Goal: Information Seeking & Learning: Learn about a topic

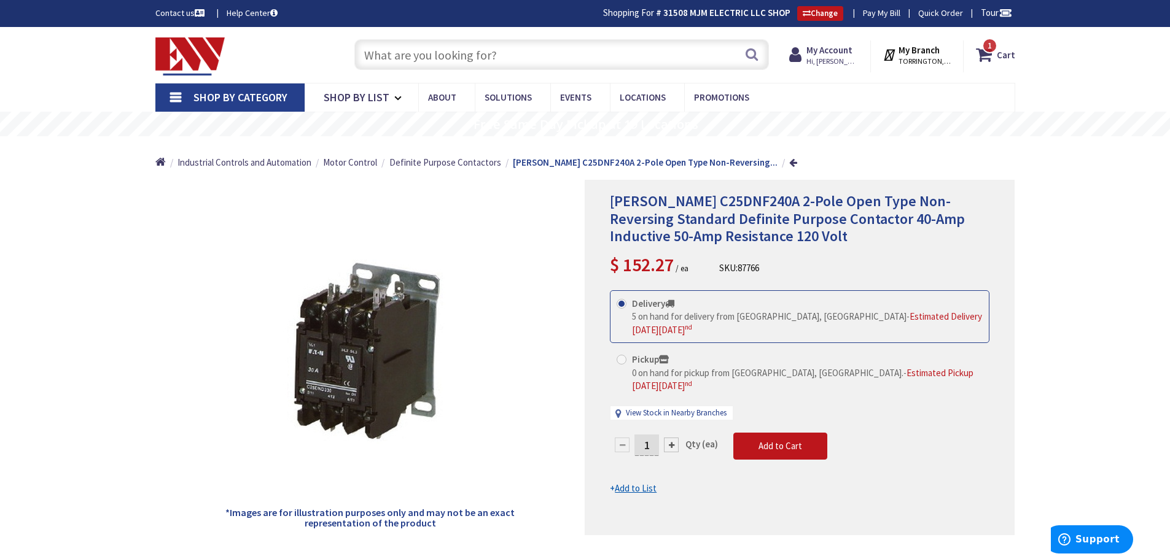
click at [167, 94] on link "Shop By Category" at bounding box center [229, 98] width 149 height 28
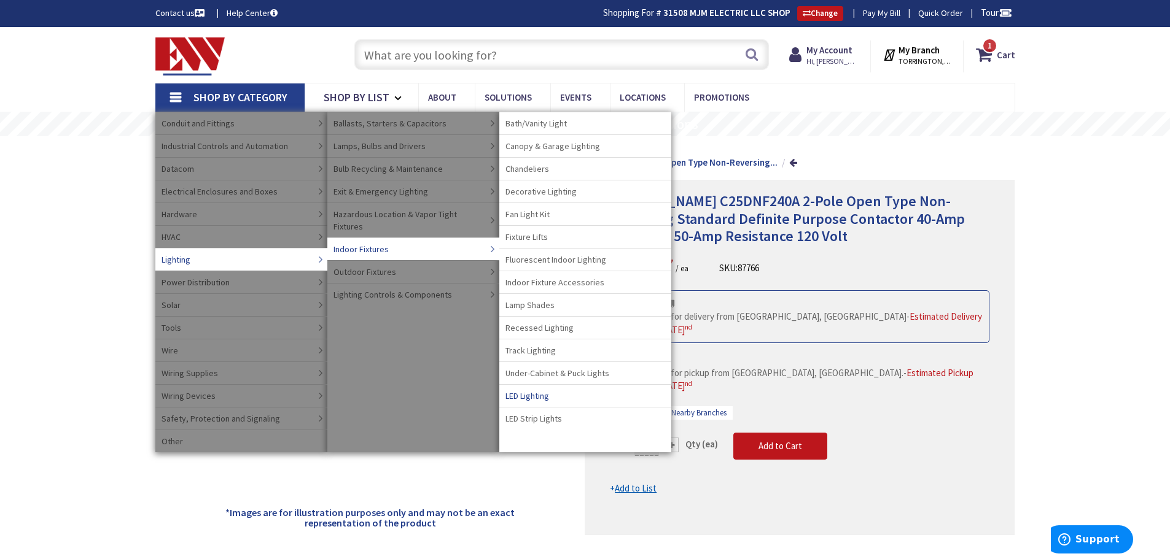
click at [542, 393] on span "LED Lighting" at bounding box center [527, 396] width 44 height 12
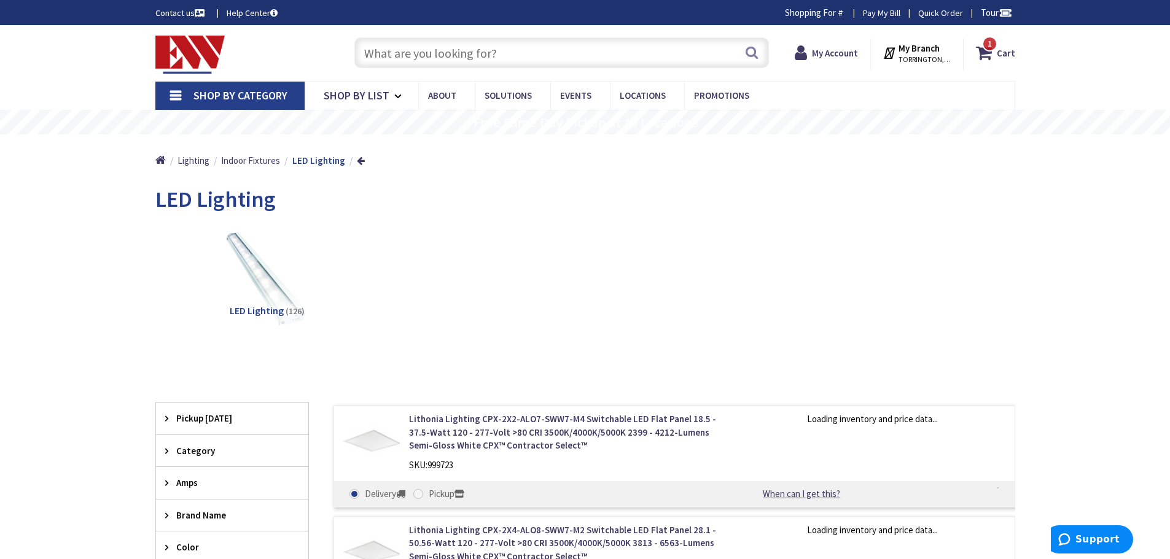
type input "[GEOGRAPHIC_DATA], [PERSON_NAME] 180 St. bet. [PERSON_NAME][GEOGRAPHIC_DATA] an…"
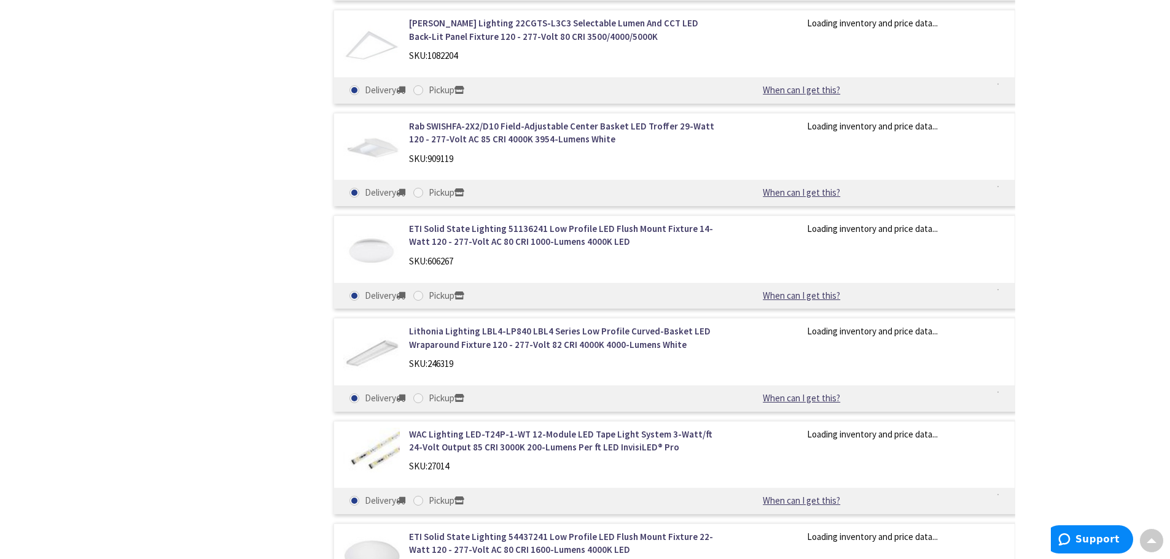
scroll to position [1228, 0]
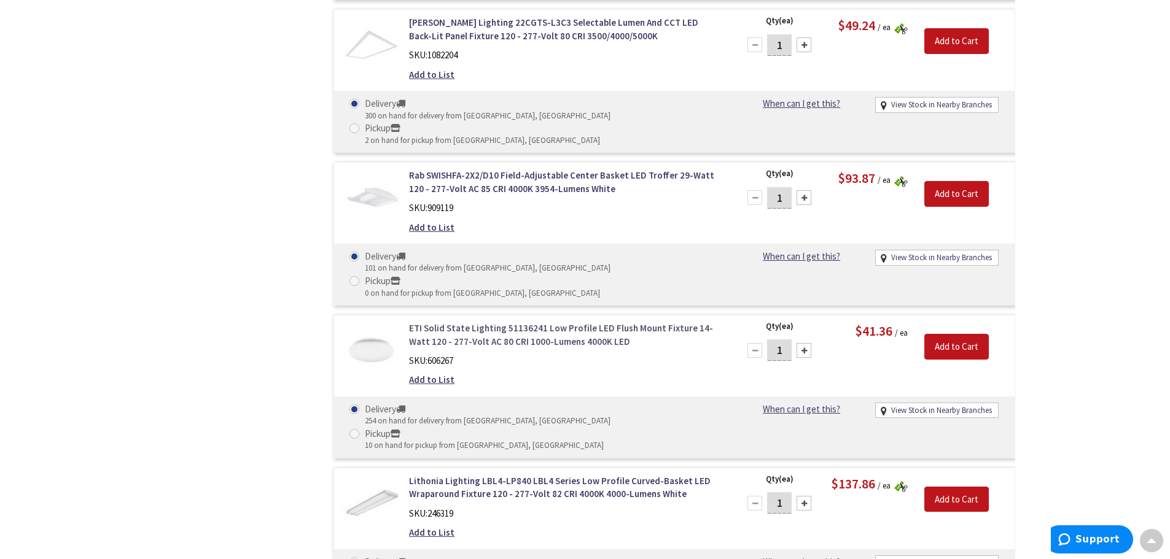
click at [595, 322] on link "ETI Solid State Lighting 51136241 Low Profile LED Flush Mount Fixture 14-Watt 1…" at bounding box center [565, 335] width 313 height 26
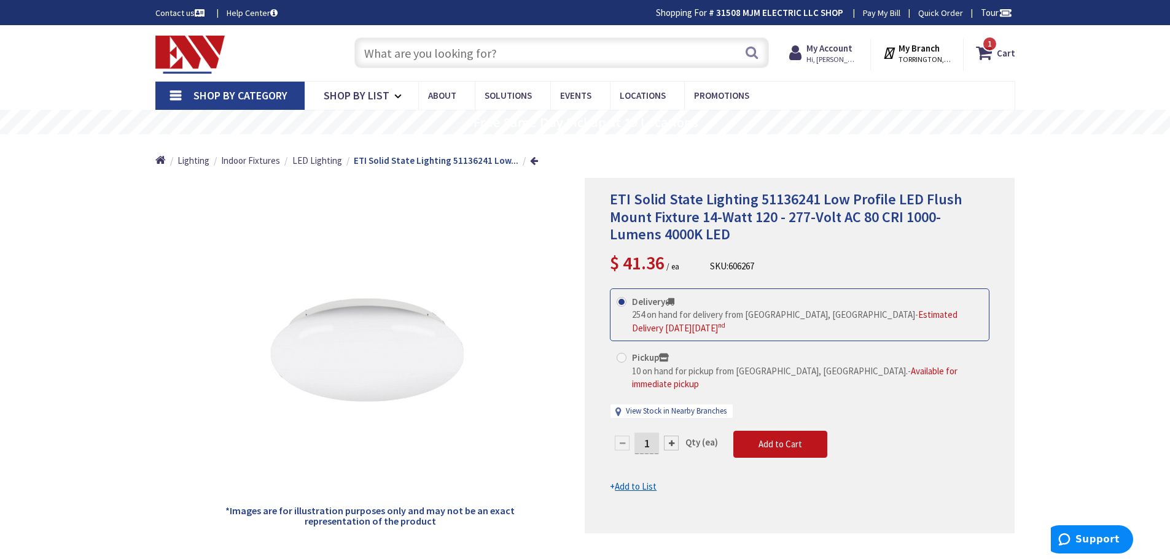
click at [760, 415] on div "Delivery 254 on hand for delivery from Middletown, CT - Estimated Delivery on T…" at bounding box center [800, 360] width 380 height 142
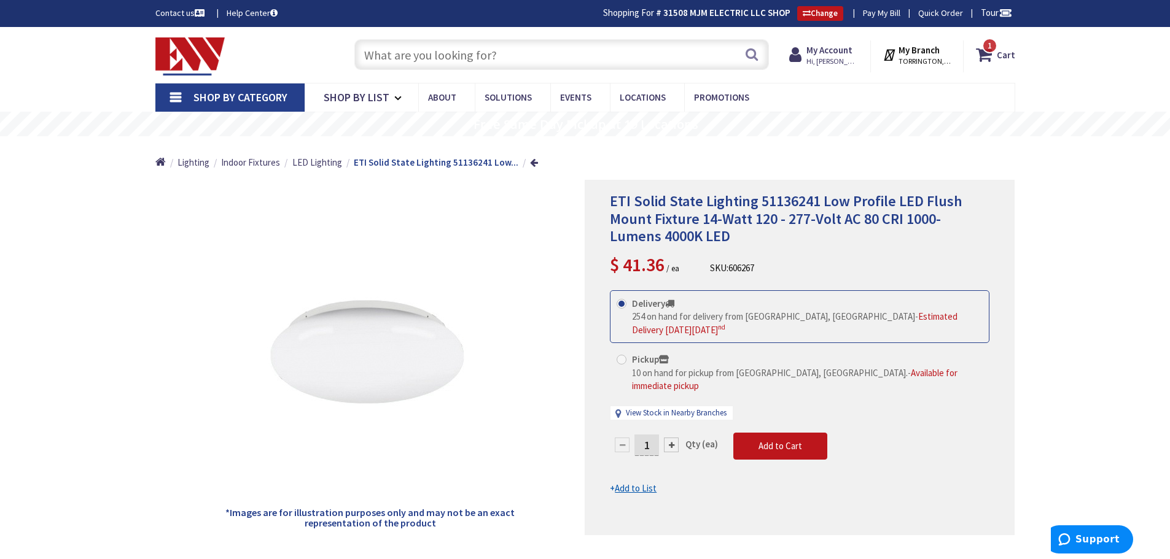
click at [553, 47] on input "text" at bounding box center [561, 54] width 415 height 31
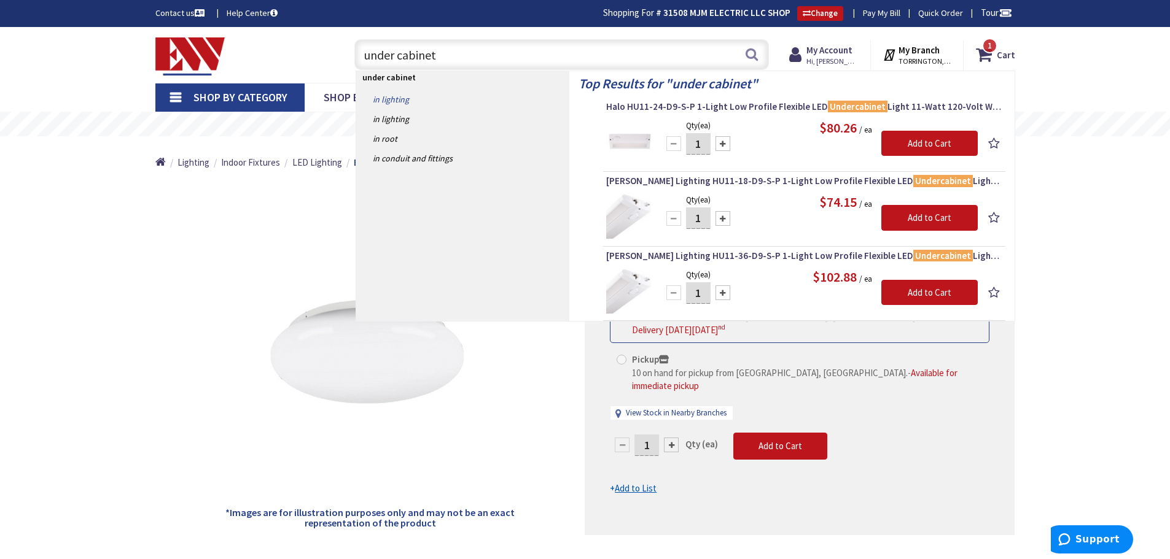
type input "under cabinet"
click at [387, 96] on link "in Lighting" at bounding box center [462, 100] width 213 height 20
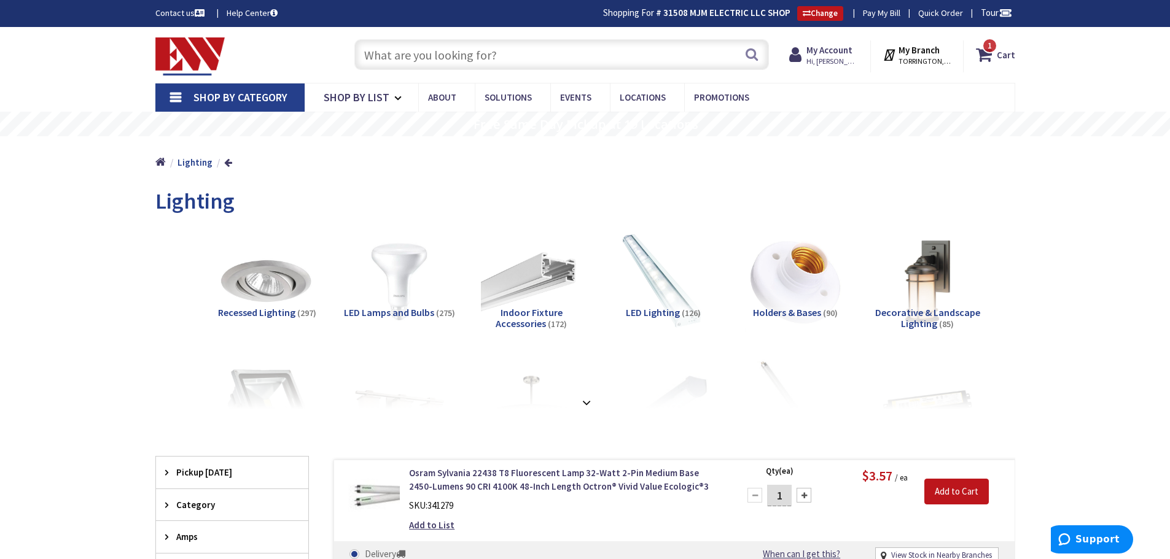
click at [175, 92] on link "Shop By Category" at bounding box center [229, 98] width 149 height 28
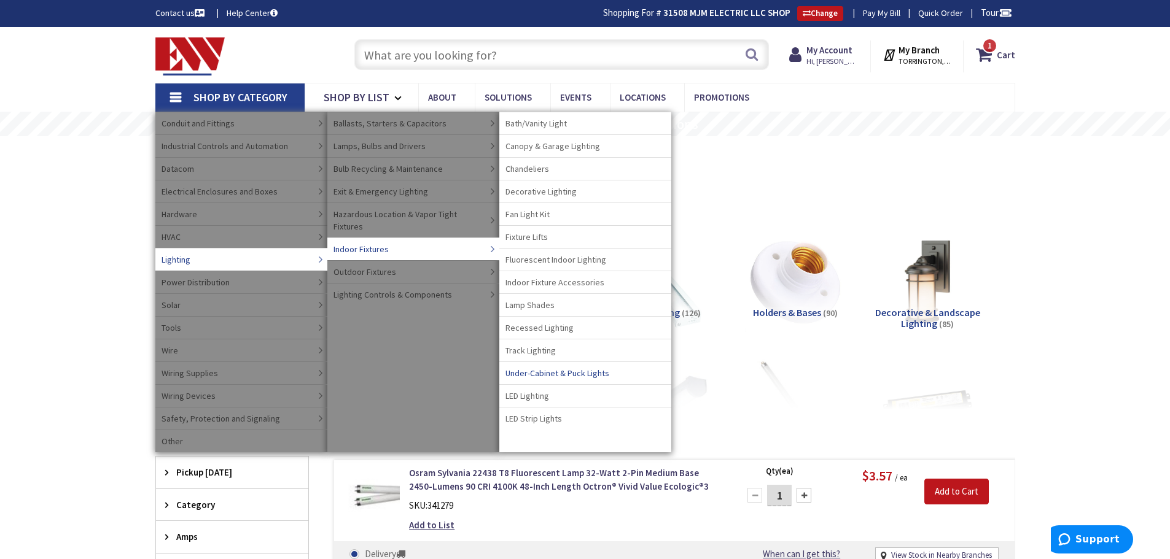
click at [540, 374] on span "Under-Cabinet & Puck Lights" at bounding box center [557, 373] width 104 height 12
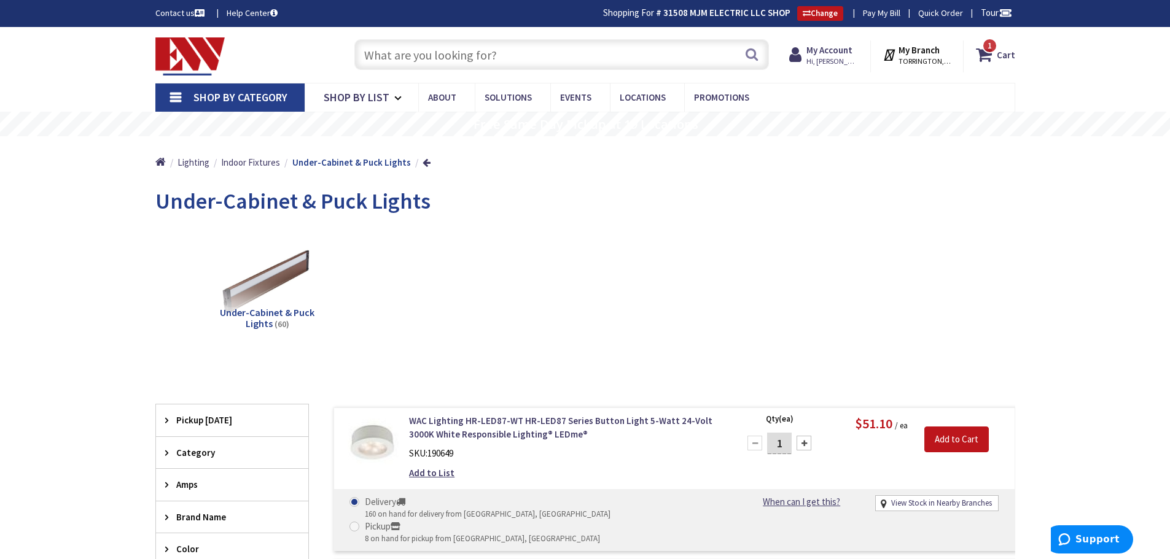
click at [181, 93] on link "Shop By Category" at bounding box center [229, 98] width 149 height 28
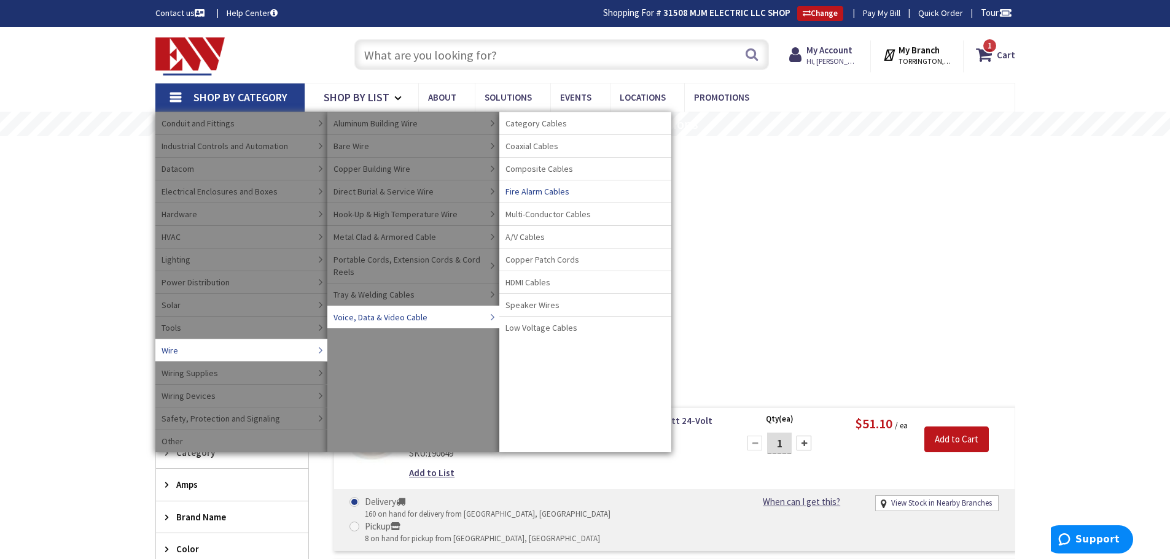
click at [535, 190] on span "Fire Alarm Cables" at bounding box center [537, 191] width 64 height 12
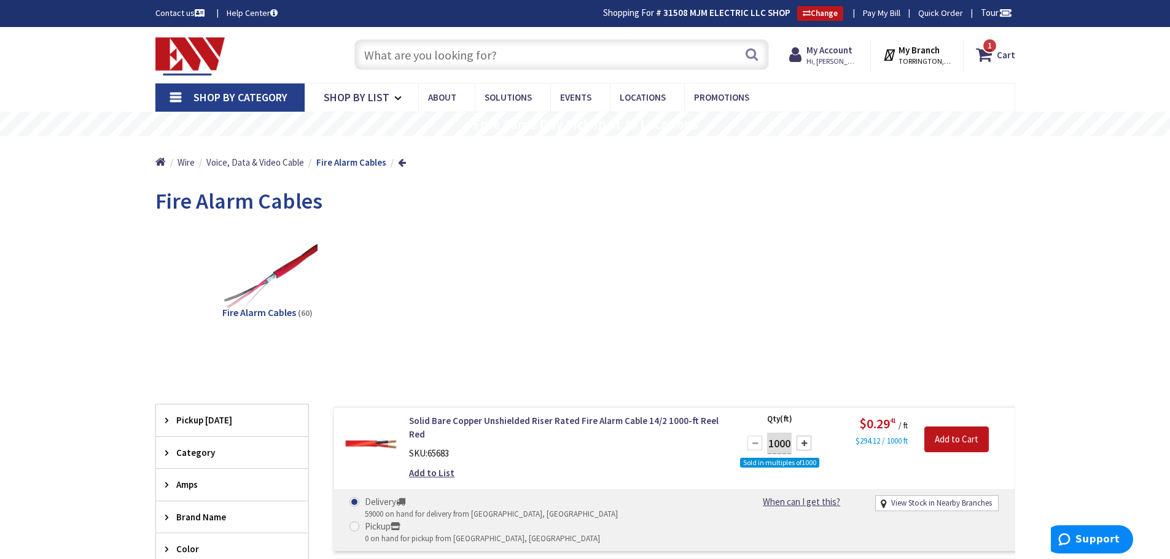
click at [578, 61] on input "text" at bounding box center [561, 54] width 415 height 31
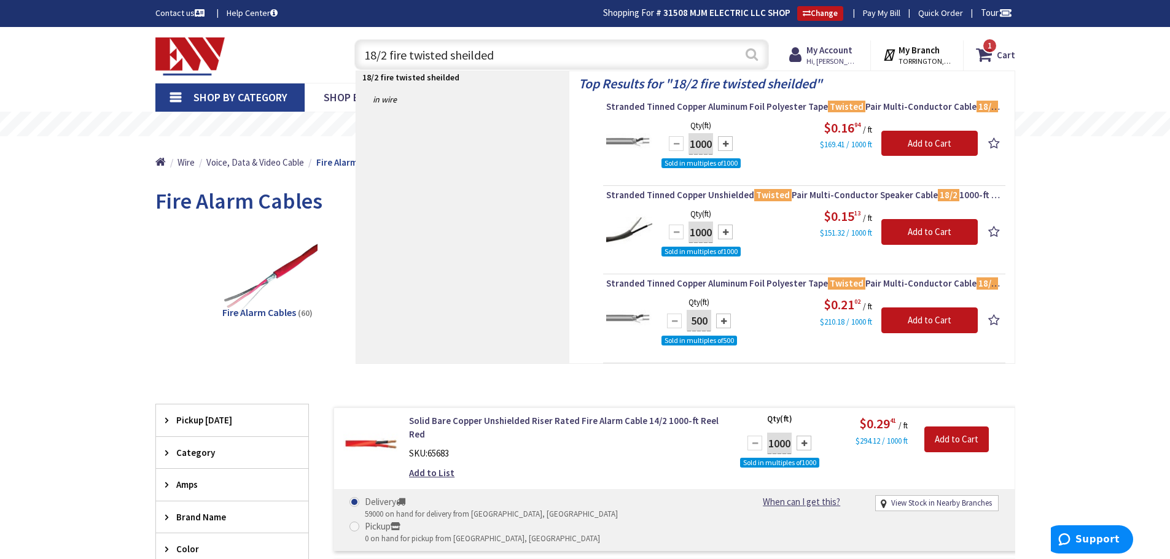
type input "18/2 fire twisted sheilded"
click at [754, 56] on button "Search" at bounding box center [752, 55] width 16 height 28
